Goal: Task Accomplishment & Management: Complete application form

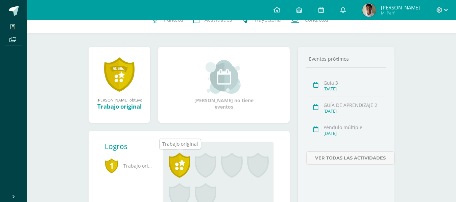
scroll to position [101, 0]
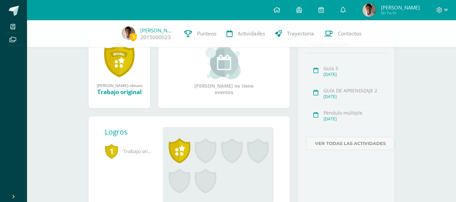
click at [130, 151] on span "Trabajo original" at bounding box center [128, 151] width 47 height 19
click at [183, 151] on span at bounding box center [180, 150] width 22 height 25
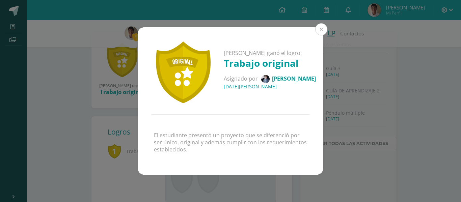
click at [317, 32] on button at bounding box center [321, 29] width 12 height 12
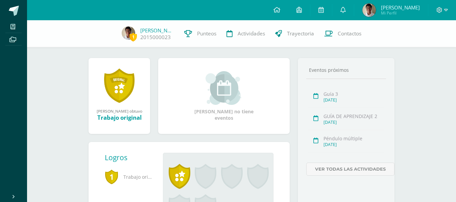
scroll to position [0, 0]
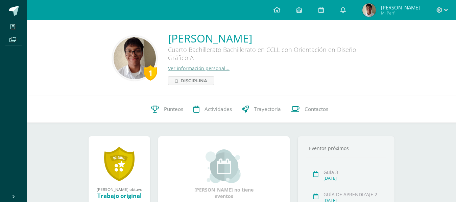
click at [121, 163] on link at bounding box center [119, 164] width 30 height 35
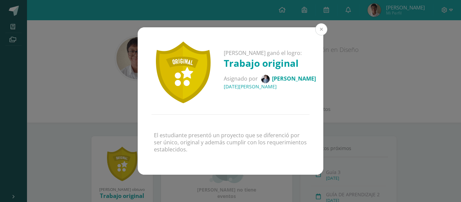
click at [321, 34] on button at bounding box center [321, 29] width 12 height 12
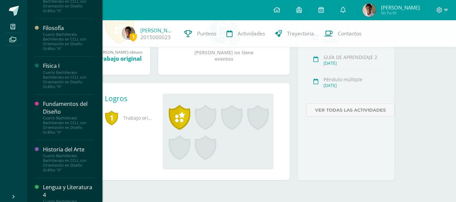
scroll to position [407, 0]
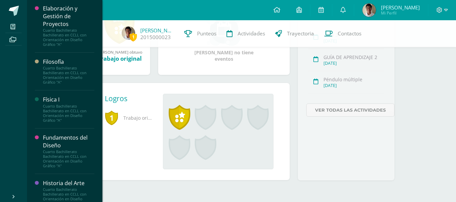
click at [67, 123] on div "Cuarto Bachillerato Bachillerato en CCLL con Orientación en Diseño Gráfico "A"" at bounding box center [68, 113] width 51 height 19
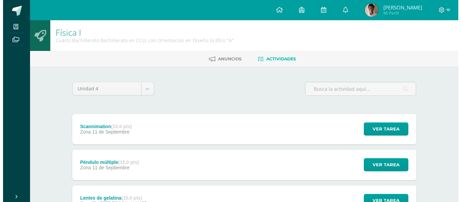
scroll to position [34, 0]
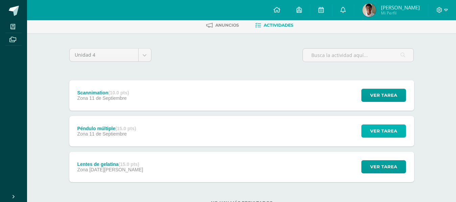
click at [370, 137] on button "Ver tarea" at bounding box center [383, 131] width 45 height 13
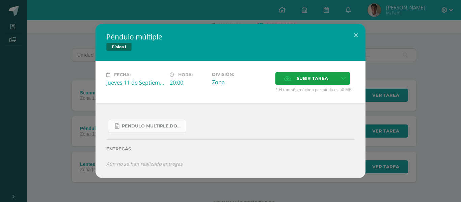
click at [157, 130] on link "Pendulo multiple.docx" at bounding box center [147, 126] width 78 height 13
click at [314, 77] on span "Subir tarea" at bounding box center [312, 78] width 31 height 12
click at [0, 0] on input "Subir tarea" at bounding box center [0, 0] width 0 height 0
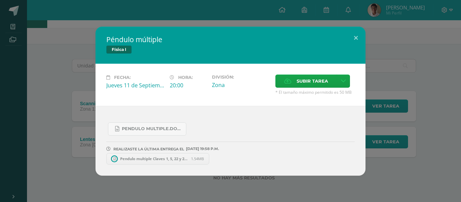
scroll to position [23, 0]
